Goal: Find specific page/section

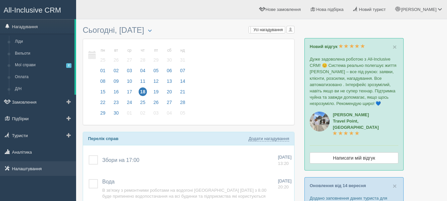
click at [48, 168] on link "Налаштування" at bounding box center [38, 168] width 76 height 15
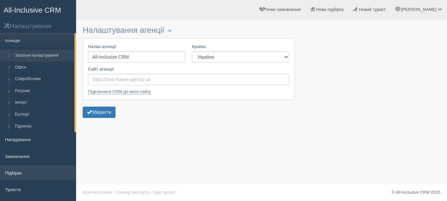
click at [44, 170] on link "Підбірки" at bounding box center [38, 172] width 76 height 15
